Goal: Transaction & Acquisition: Purchase product/service

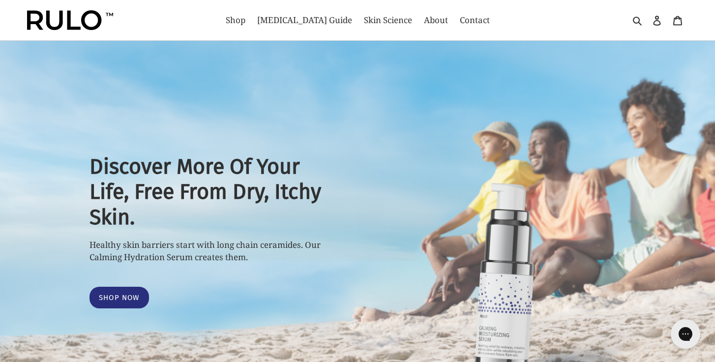
select select "most-helpful"
click at [245, 14] on span "Shop" at bounding box center [236, 20] width 20 height 12
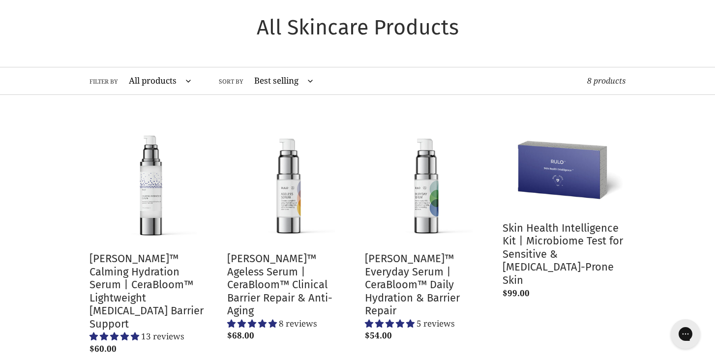
scroll to position [61, 0]
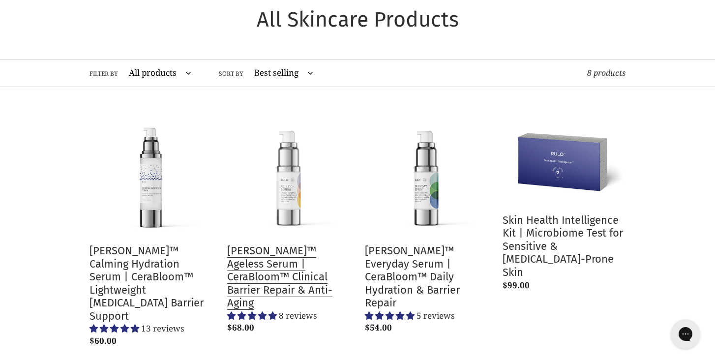
click at [270, 165] on link "[PERSON_NAME]™ Ageless Serum | CeraBloom™ Clinical Barrier Repair & Anti-Aging" at bounding box center [288, 226] width 123 height 224
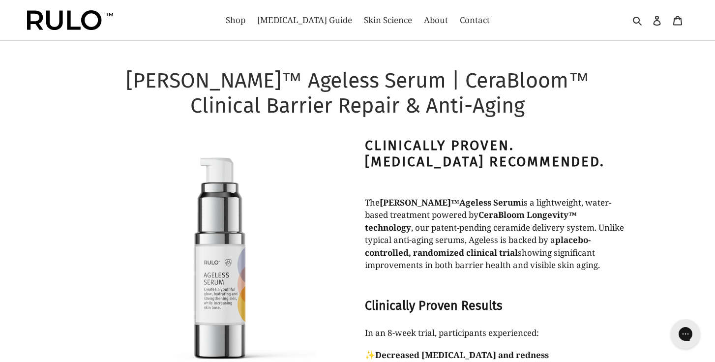
select select "most-helpful"
